Goal: Find specific page/section: Find specific page/section

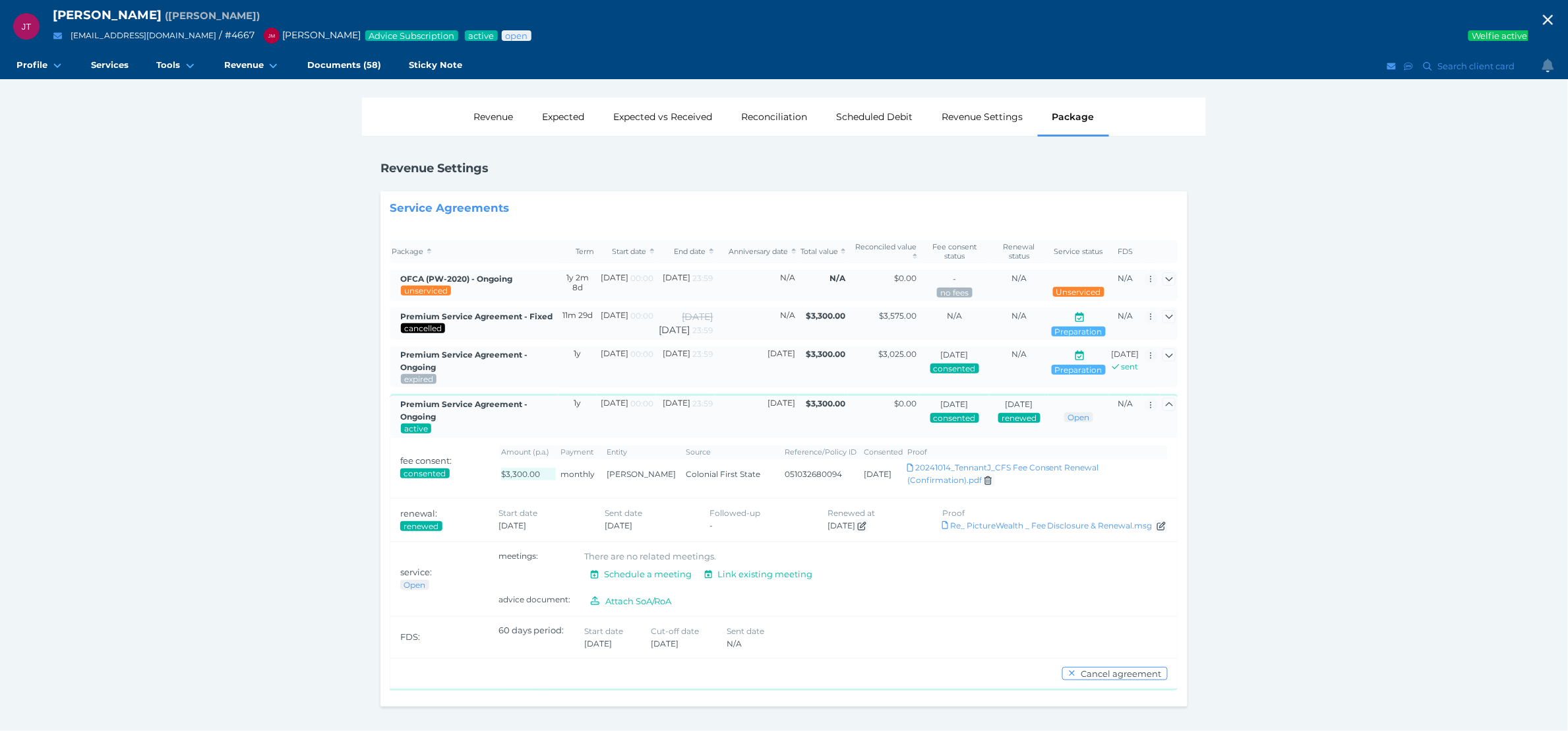
click at [1559, 24] on icon "button" at bounding box center [1548, 20] width 20 height 16
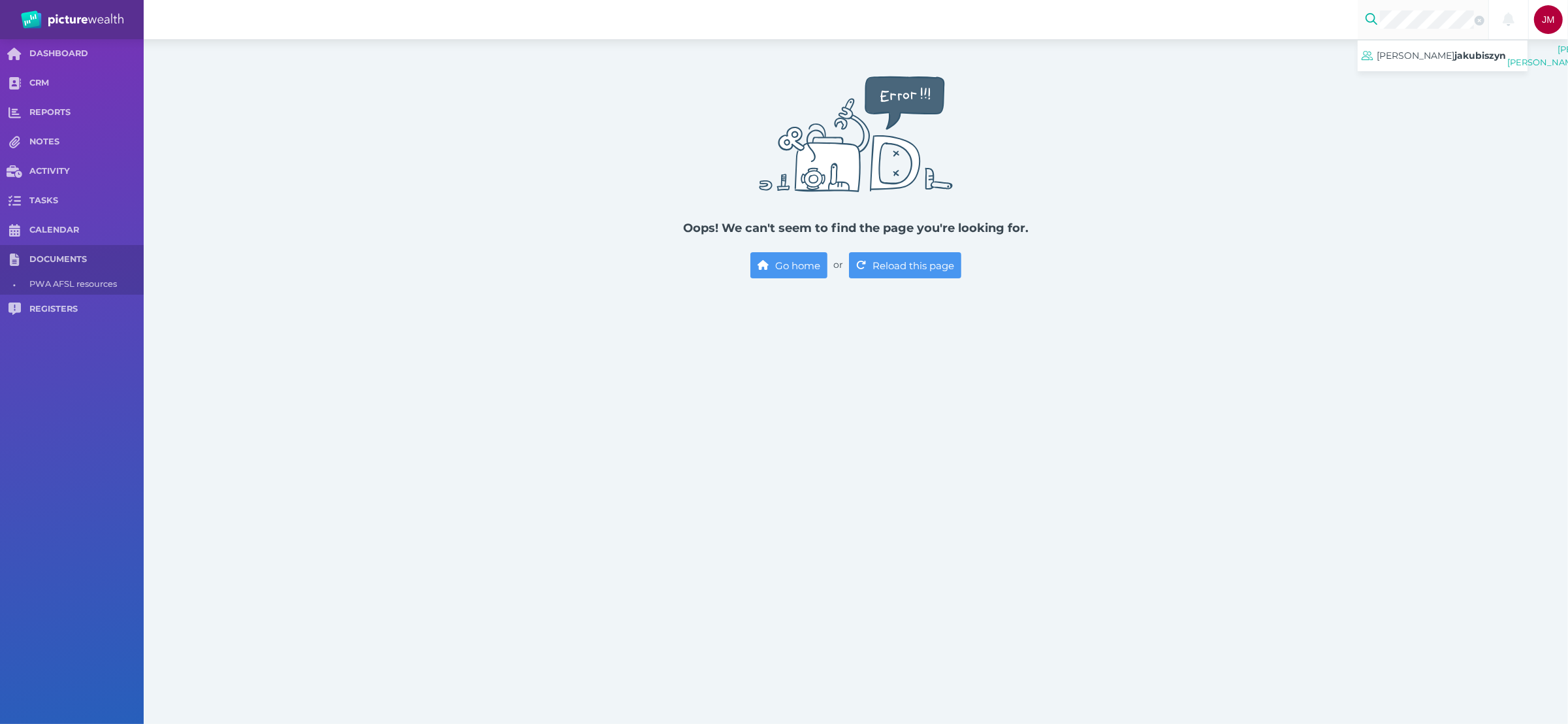
click at [1438, 54] on span "[PERSON_NAME]" at bounding box center [1417, 55] width 78 height 12
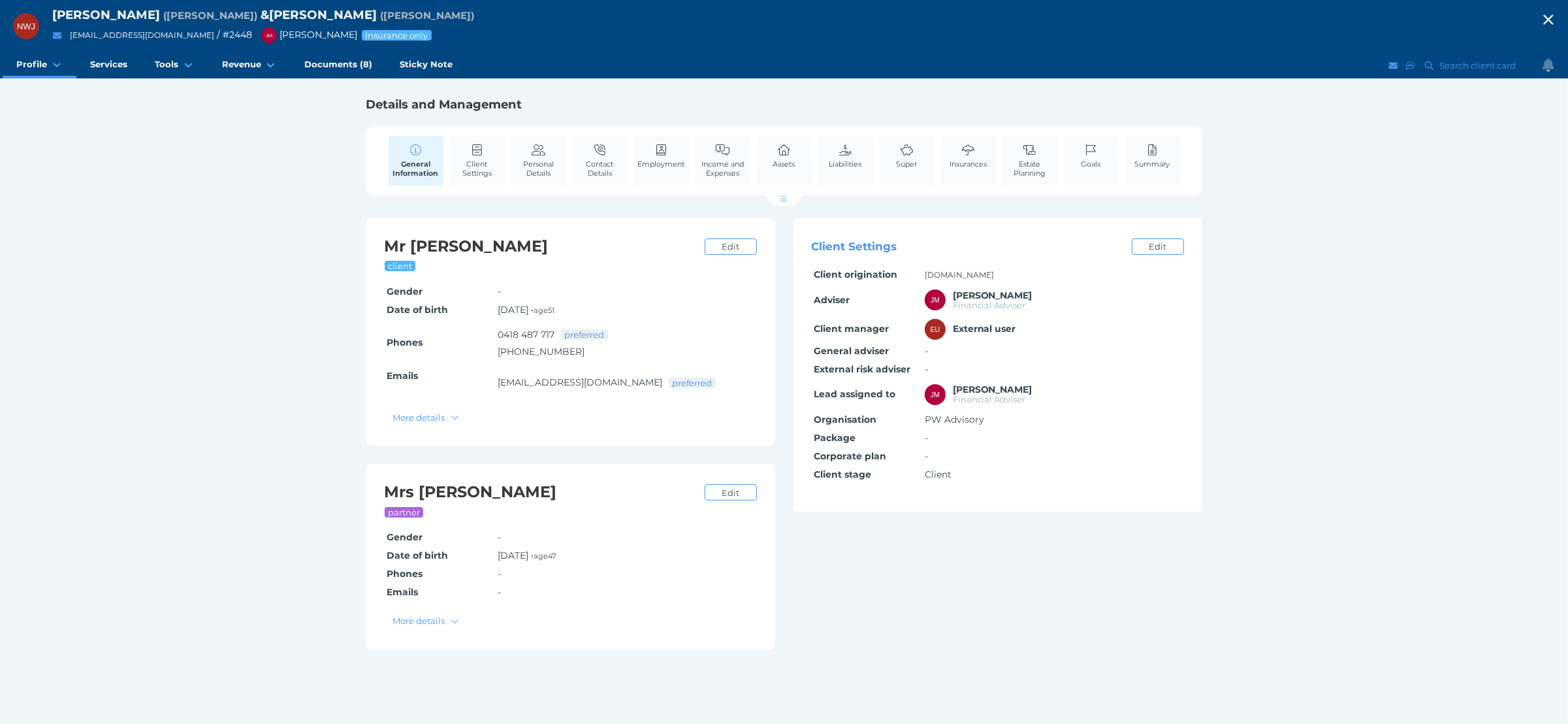
click at [922, 163] on div "Super" at bounding box center [908, 161] width 58 height 52
click at [909, 164] on span "Super" at bounding box center [907, 165] width 21 height 9
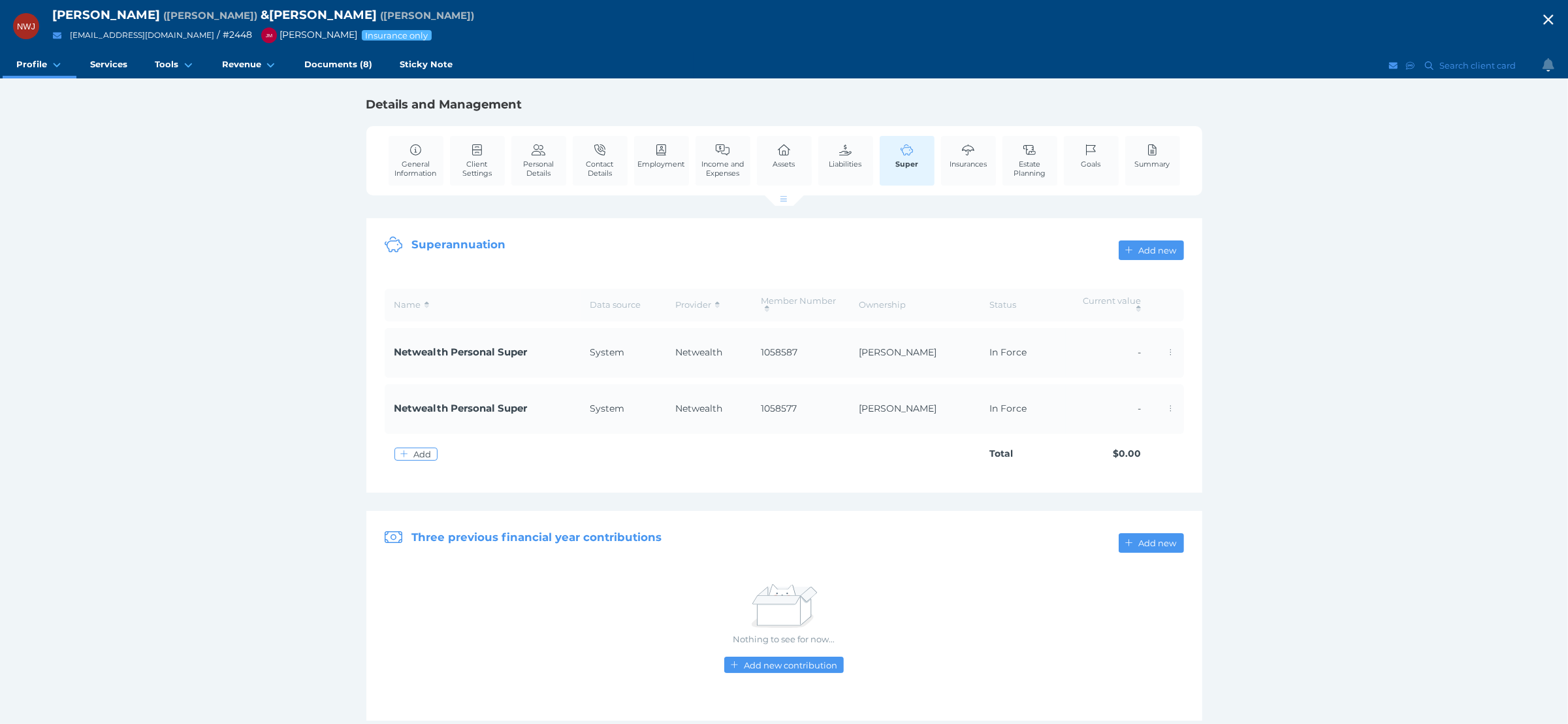
click at [977, 155] on link "Insurances" at bounding box center [968, 155] width 44 height 40
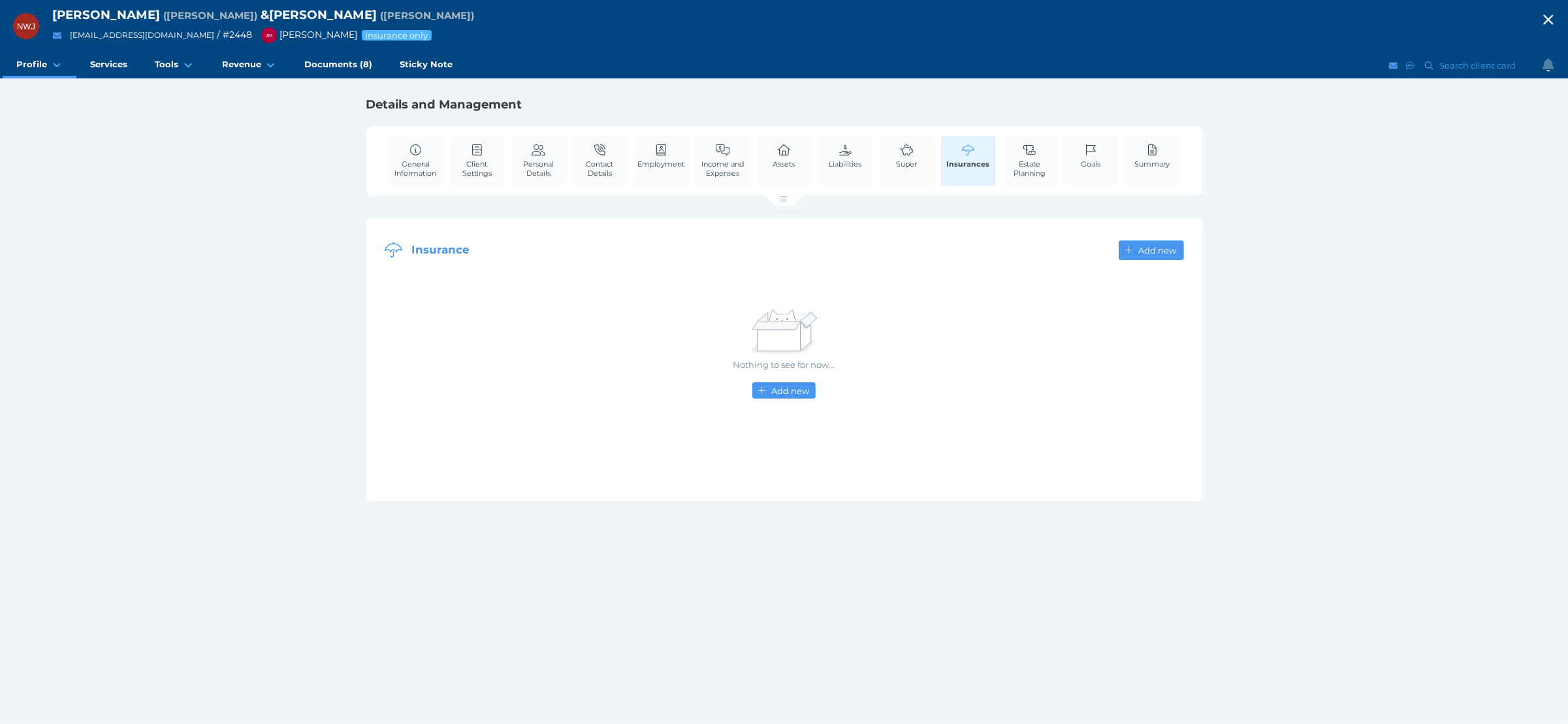
click at [894, 168] on link "Super" at bounding box center [908, 155] width 28 height 40
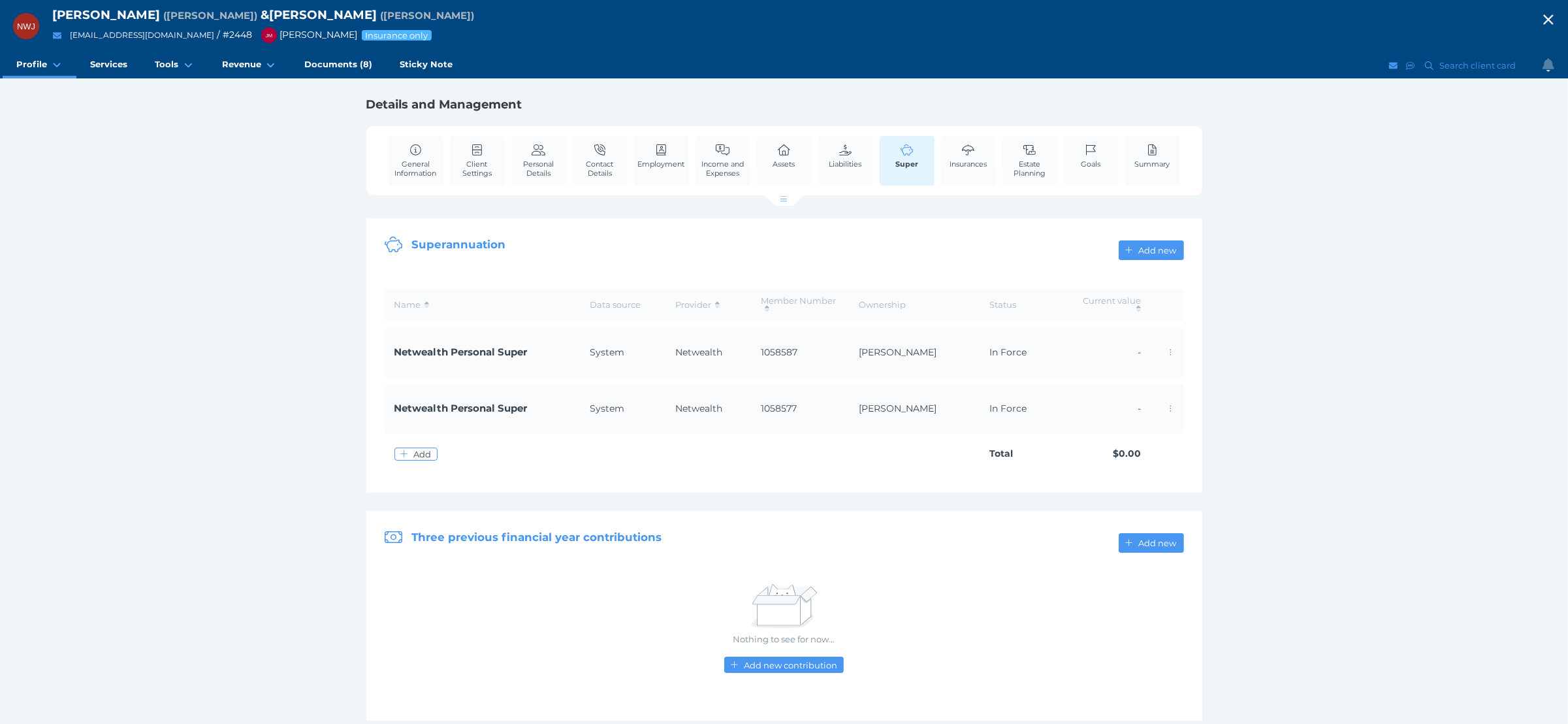
drag, startPoint x: 208, startPoint y: 16, endPoint x: 159, endPoint y: 15, distance: 49.0
click at [159, 15] on span "[PERSON_NAME]" at bounding box center [106, 15] width 108 height 15
click at [160, 17] on span "[PERSON_NAME]" at bounding box center [106, 15] width 108 height 15
drag, startPoint x: 211, startPoint y: 14, endPoint x: 141, endPoint y: 14, distance: 70.0
click at [141, 14] on div "[PERSON_NAME] ( [PERSON_NAME] ) & [PERSON_NAME] ( [PERSON_NAME] )" at bounding box center [791, 16] width 1477 height 17
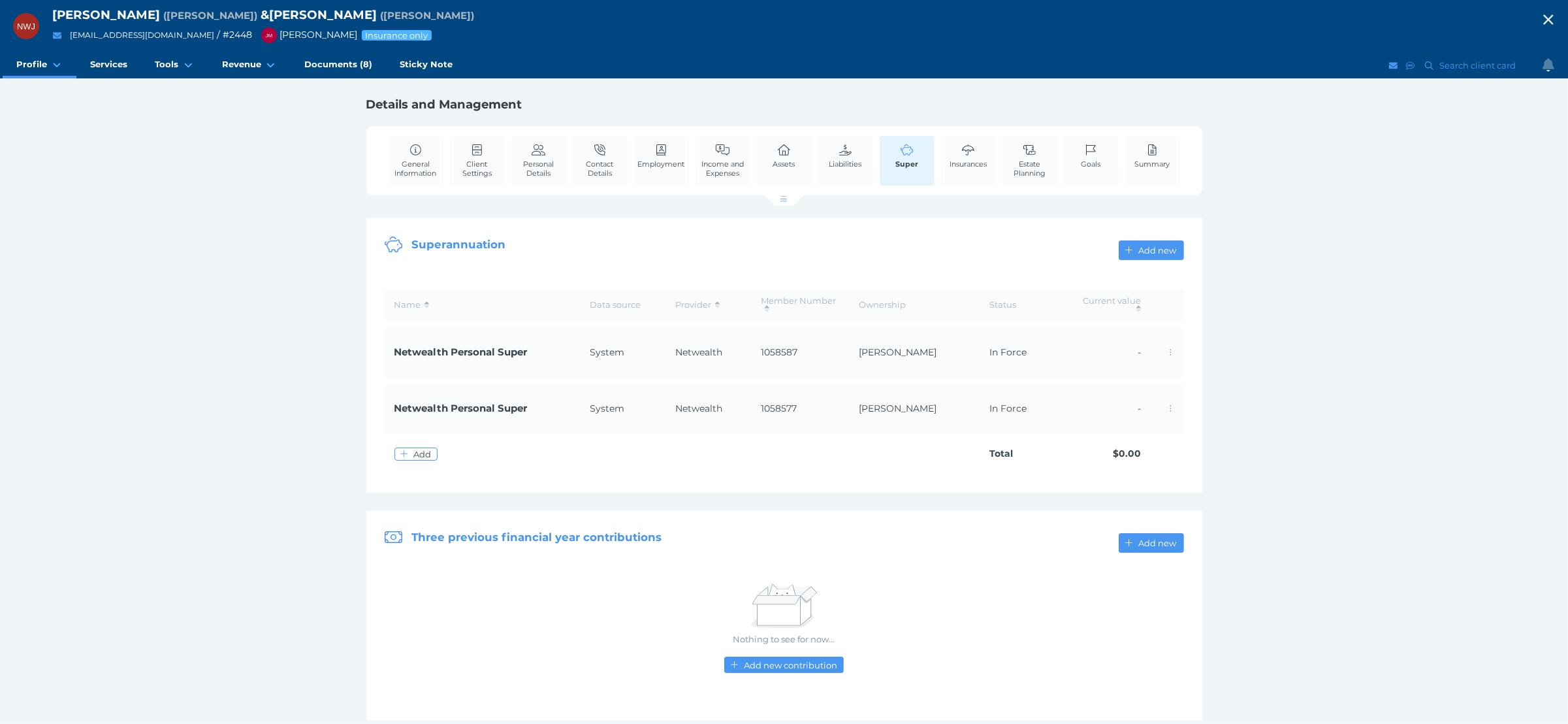
copy span "Jakubiszyn"
click at [593, 177] on span "Contact Details" at bounding box center [600, 169] width 48 height 19
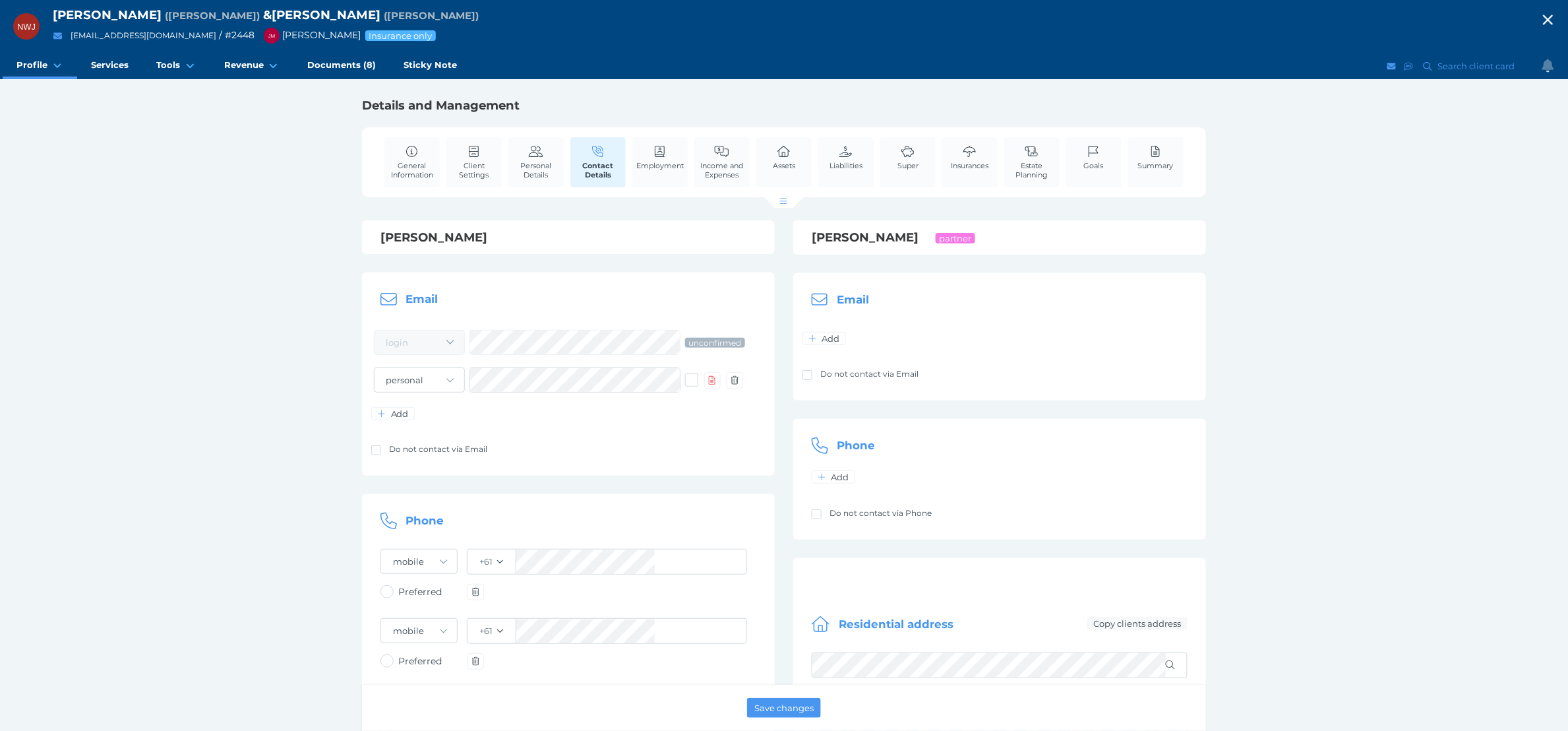
click at [617, 419] on div "Add" at bounding box center [559, 413] width 376 height 14
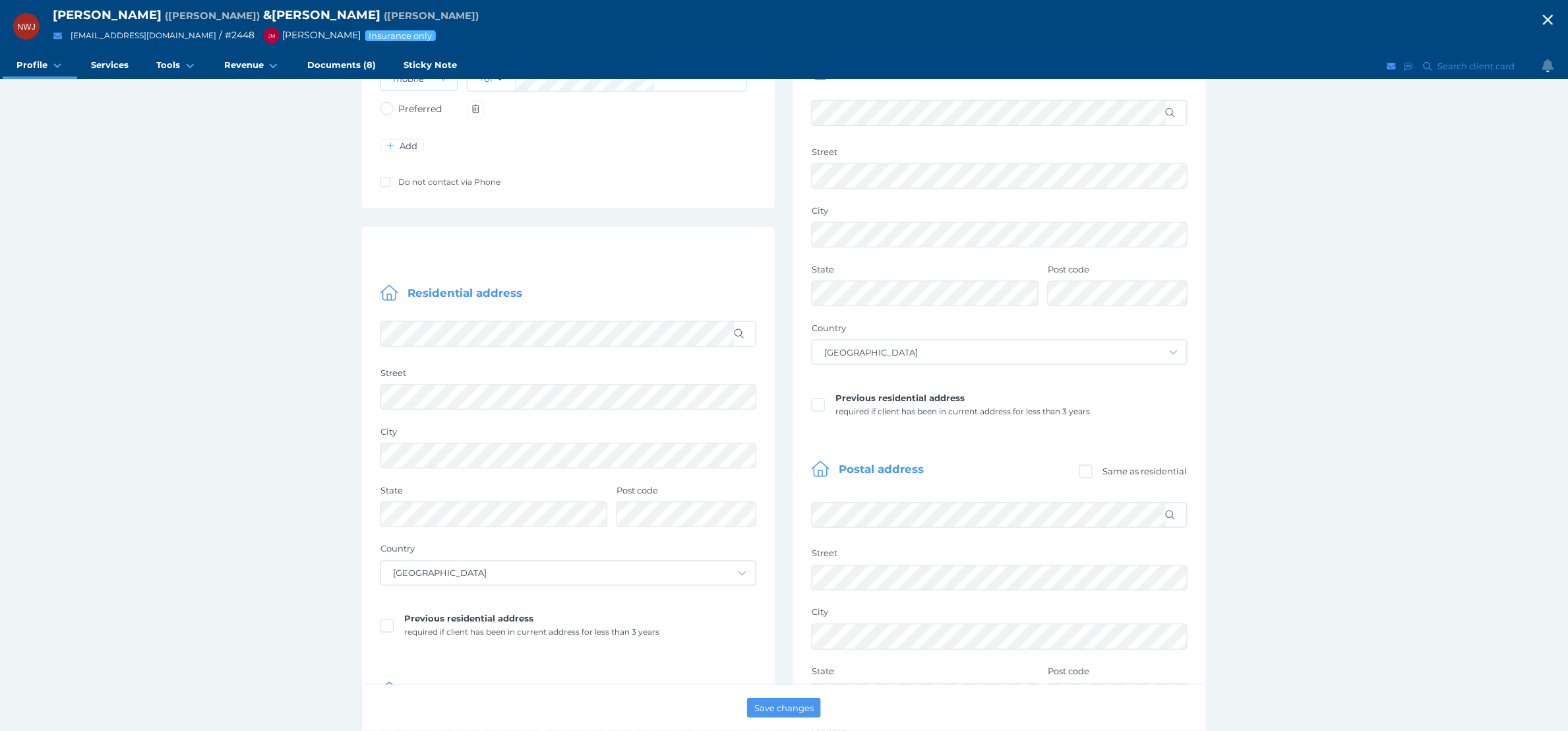
scroll to position [462, 0]
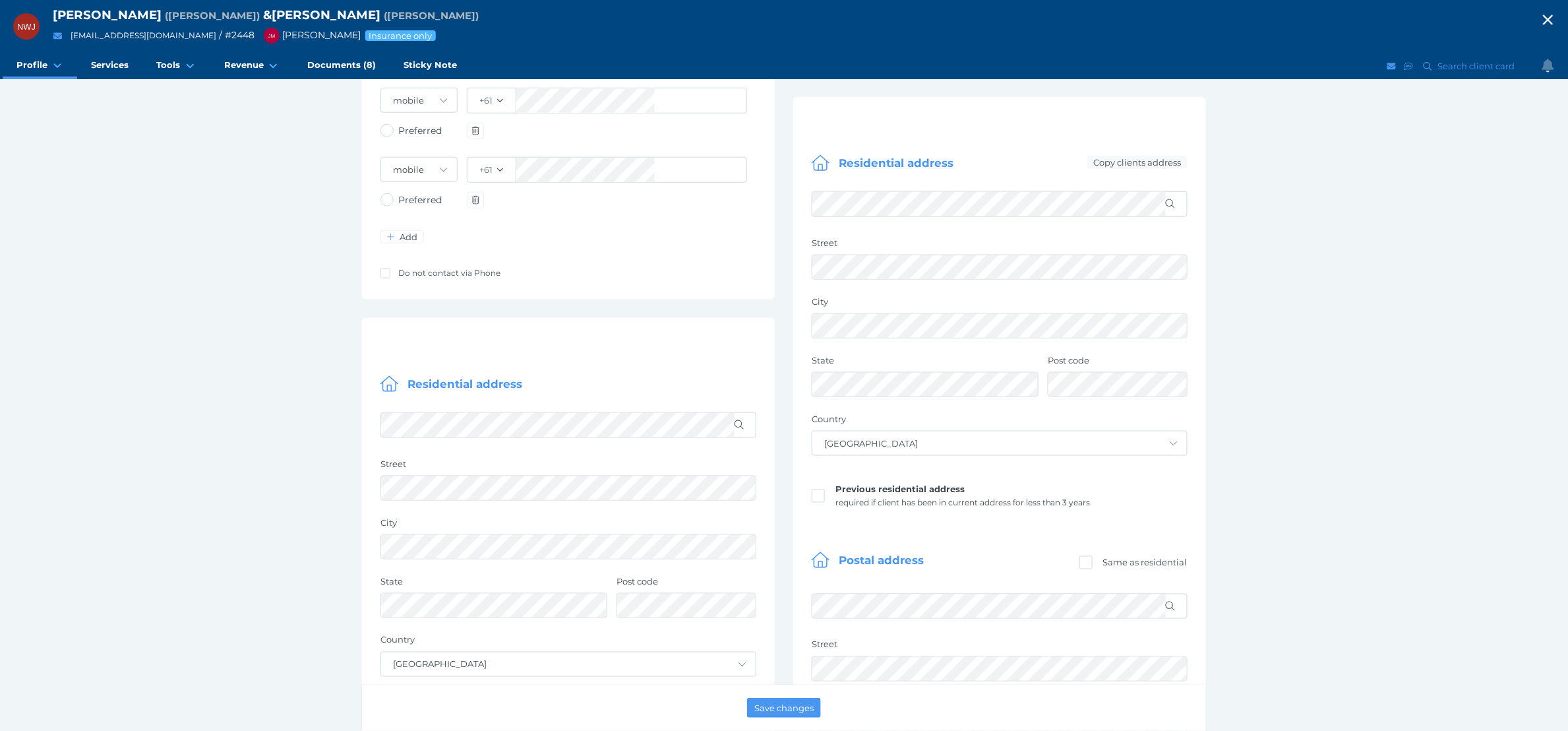
click at [171, 253] on div "NWJ [PERSON_NAME] ( [PERSON_NAME] ) & [PERSON_NAME] ( [PERSON_NAME] ) [EMAIL_AD…" at bounding box center [784, 533] width 1568 height 1989
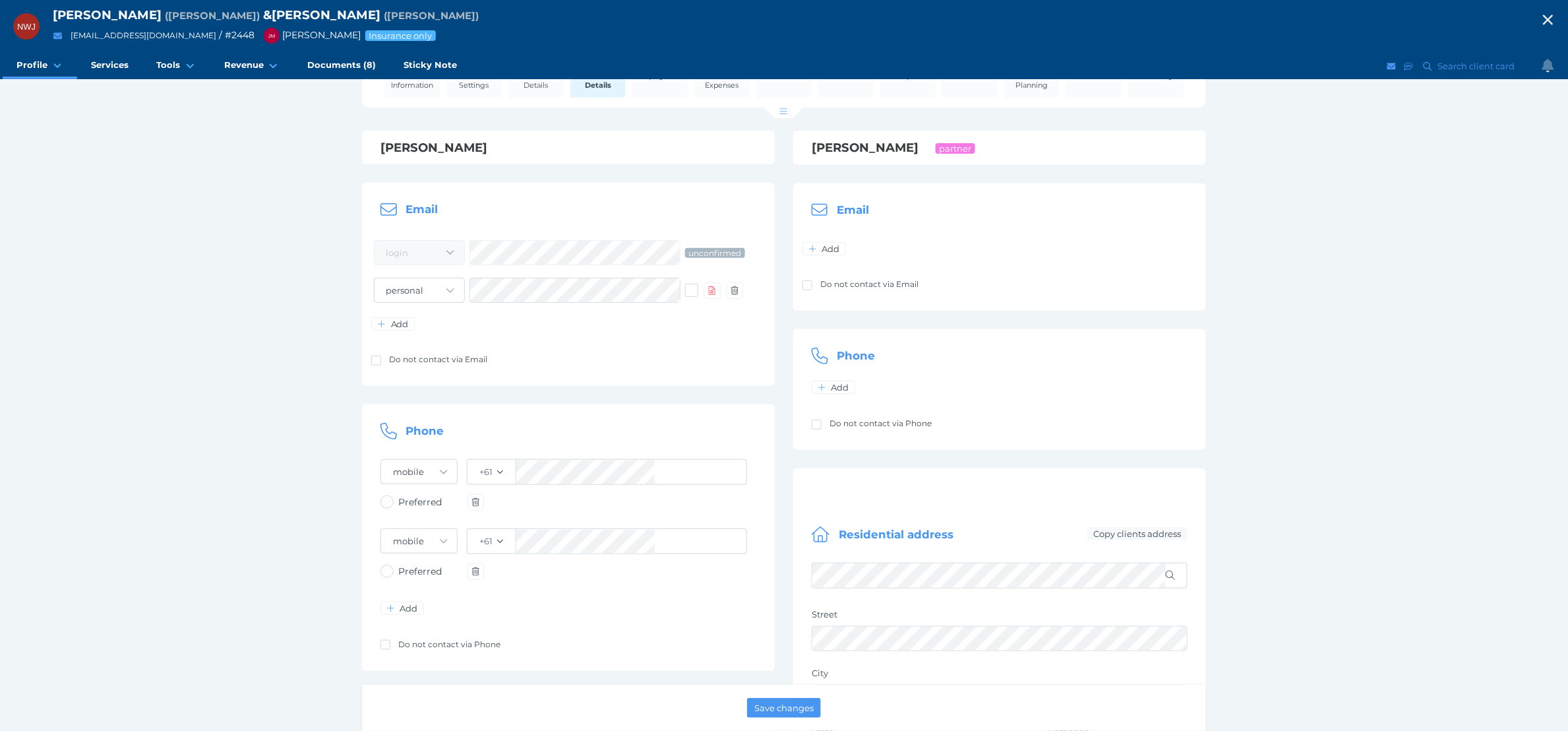
scroll to position [0, 0]
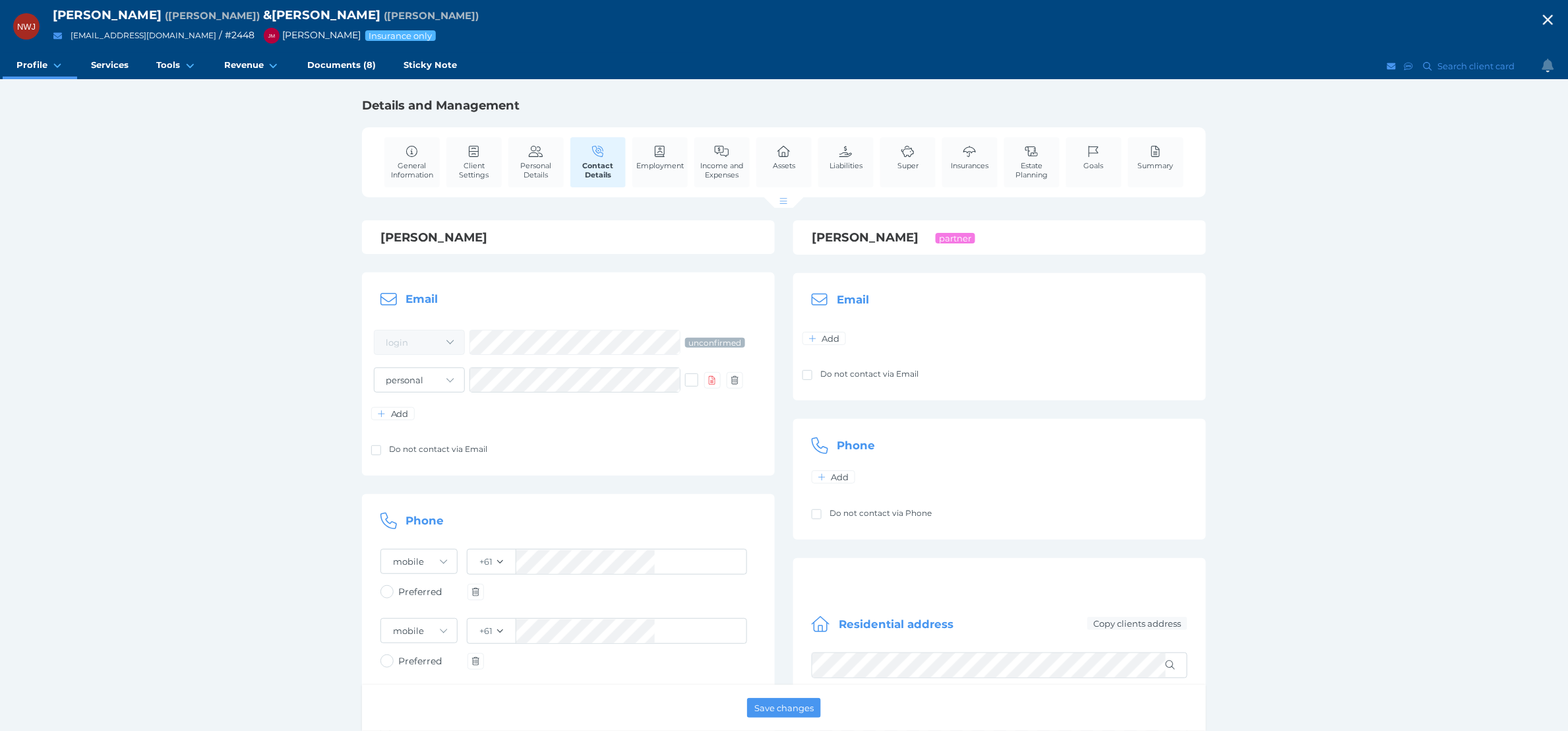
drag, startPoint x: 418, startPoint y: 16, endPoint x: 380, endPoint y: 15, distance: 38.0
click at [380, 15] on div "[PERSON_NAME] ( [PERSON_NAME] ) & [PERSON_NAME] ( [PERSON_NAME] )" at bounding box center [791, 16] width 1476 height 17
click at [381, 17] on span "& [PERSON_NAME]" at bounding box center [322, 15] width 117 height 15
drag, startPoint x: 415, startPoint y: 14, endPoint x: 348, endPoint y: 14, distance: 67.0
click at [348, 14] on span "& [PERSON_NAME]" at bounding box center [322, 15] width 117 height 15
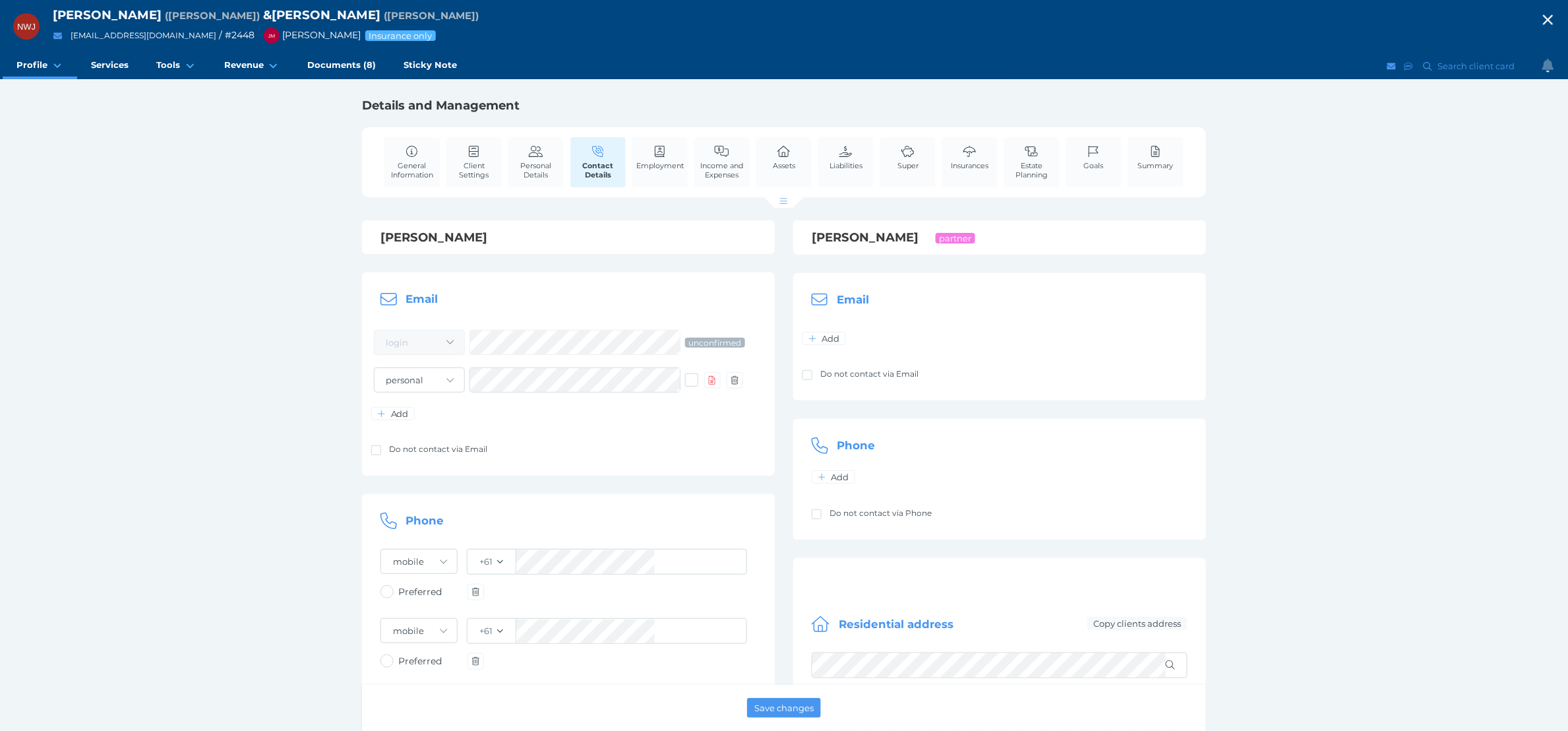
copy span "Jakubiszyn"
click at [0, 0] on span "Transition Meeting Assessment (TMA)" at bounding box center [0, 0] width 0 height 0
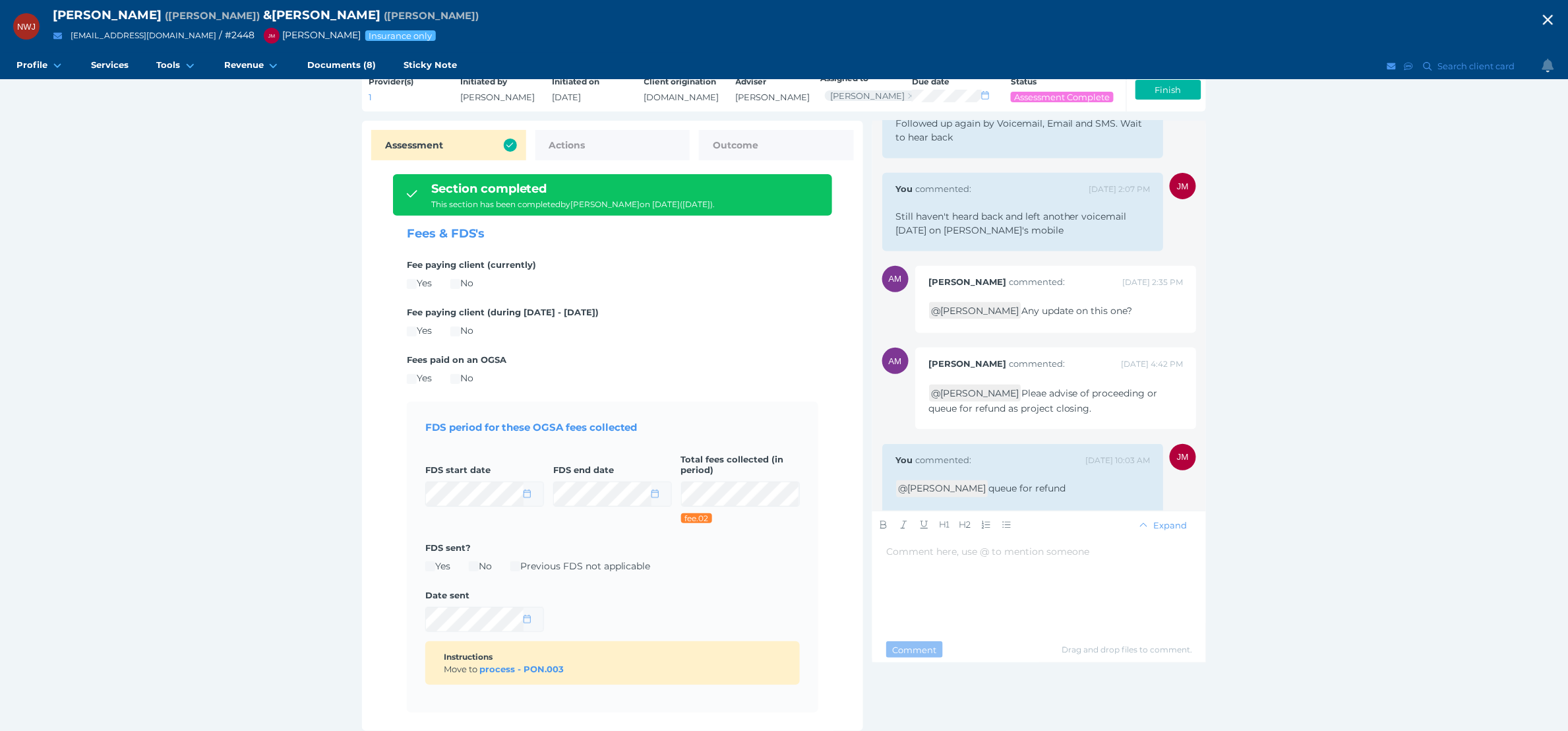
scroll to position [58, 0]
